Goal: Information Seeking & Learning: Learn about a topic

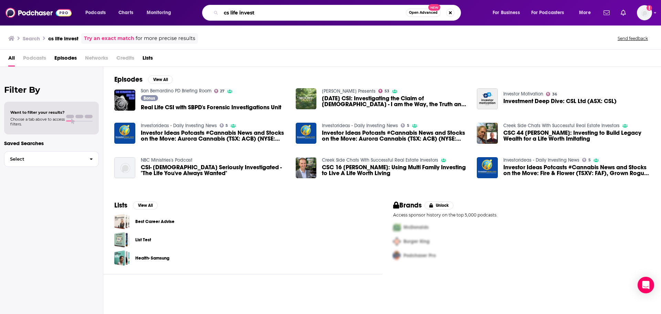
drag, startPoint x: 258, startPoint y: 11, endPoint x: 181, endPoint y: 9, distance: 77.1
click at [181, 9] on div "Podcasts Charts Monitoring cs life invest Open Advanced New For Business For Po…" at bounding box center [339, 13] width 517 height 16
type input "duff the psych"
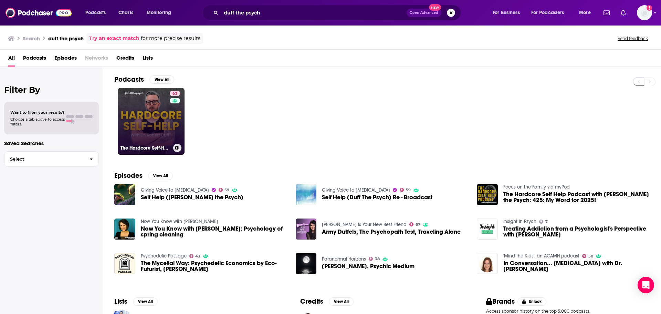
click at [138, 137] on link "63 The Hardcore Self-Help Podcast with [PERSON_NAME] the Psych" at bounding box center [151, 121] width 67 height 67
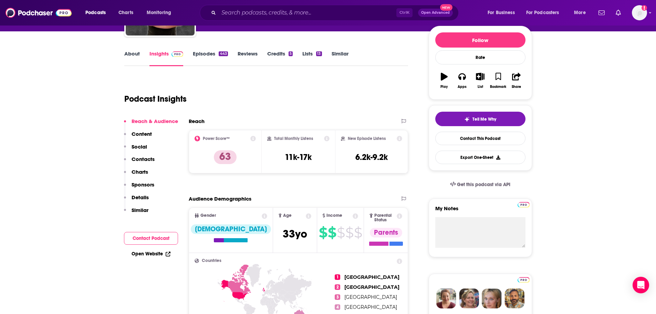
scroll to position [69, 0]
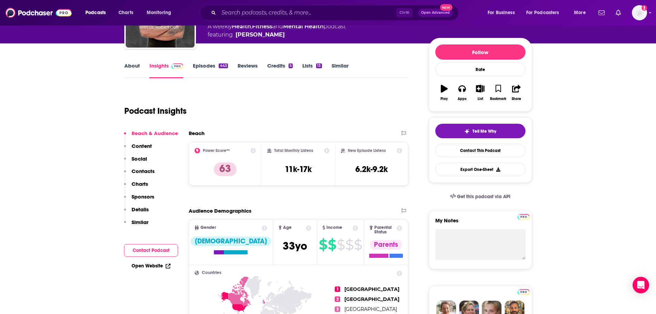
click at [207, 64] on link "Episodes 443" at bounding box center [210, 70] width 35 height 16
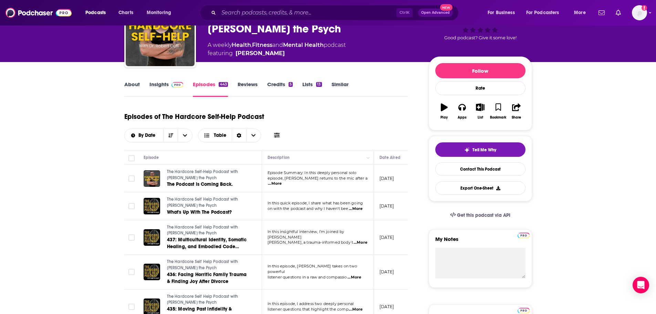
scroll to position [34, 0]
